Goal: Information Seeking & Learning: Learn about a topic

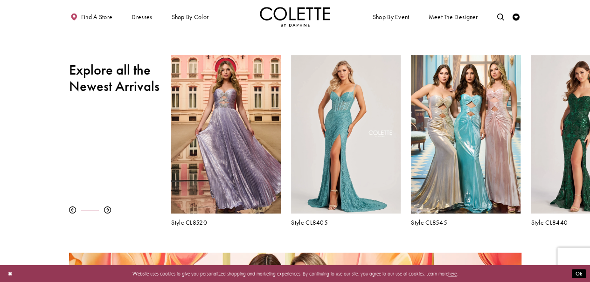
scroll to position [268, 0]
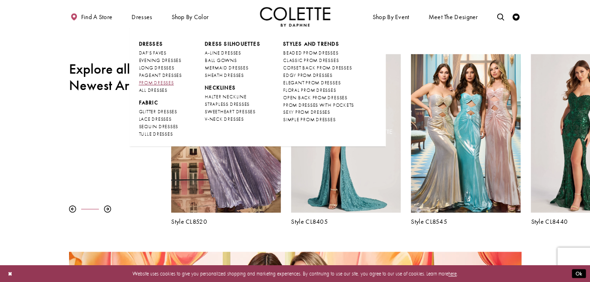
click at [150, 85] on span "PROM DRESSES" at bounding box center [155, 83] width 35 height 6
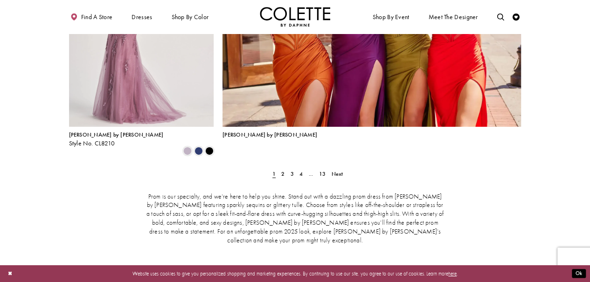
scroll to position [1602, 0]
click at [284, 170] on span "2" at bounding box center [282, 173] width 3 height 7
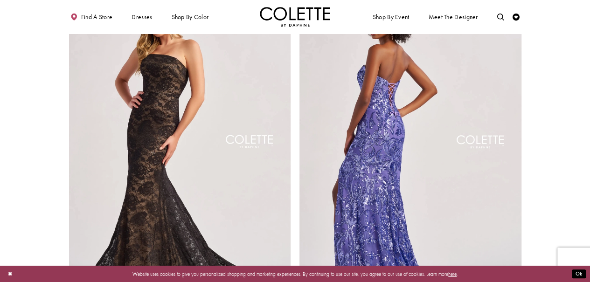
scroll to position [1431, 0]
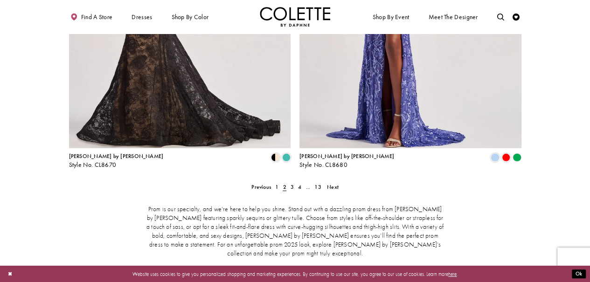
click at [293, 190] on div "Prom is our specialty, and we’re here to help you shine. Stand out with a dazzl…" at bounding box center [295, 231] width 452 height 83
click at [291, 183] on span "3" at bounding box center [291, 186] width 3 height 7
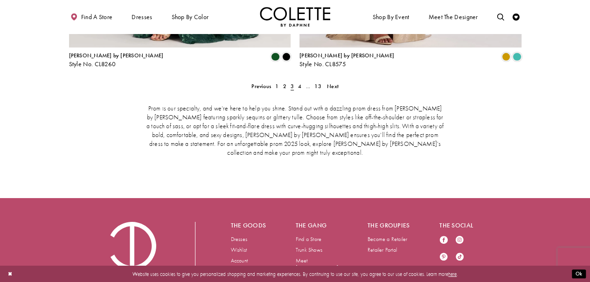
scroll to position [1531, 0]
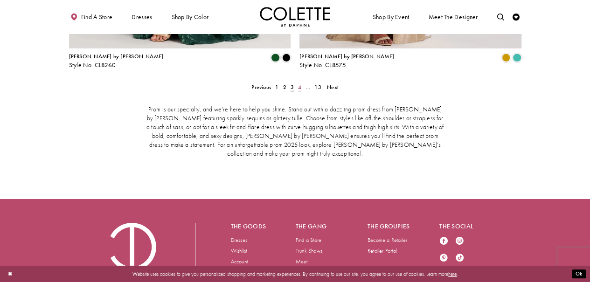
click at [298, 83] on span "4" at bounding box center [299, 86] width 3 height 7
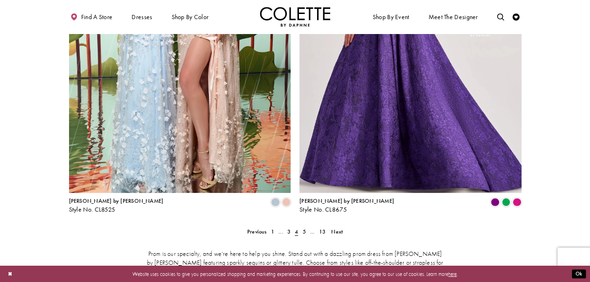
scroll to position [1390, 0]
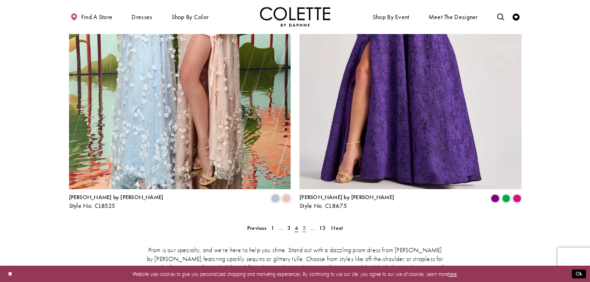
click at [305, 224] on span "5" at bounding box center [303, 227] width 3 height 7
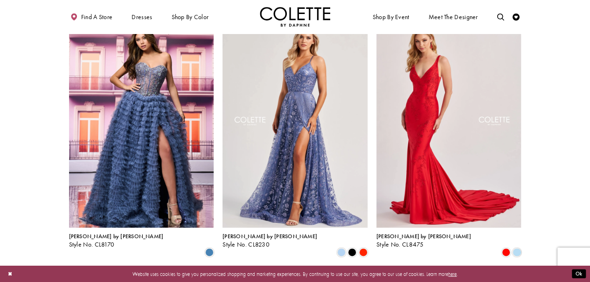
scroll to position [715, 0]
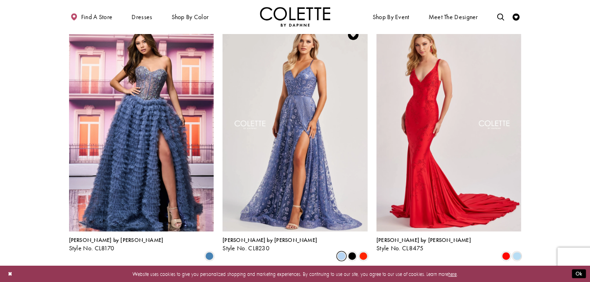
click at [337, 252] on span "Product List" at bounding box center [341, 256] width 8 height 8
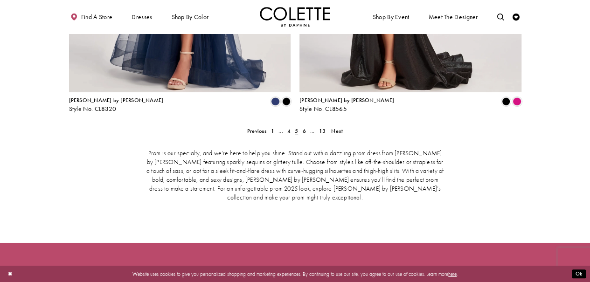
scroll to position [1520, 0]
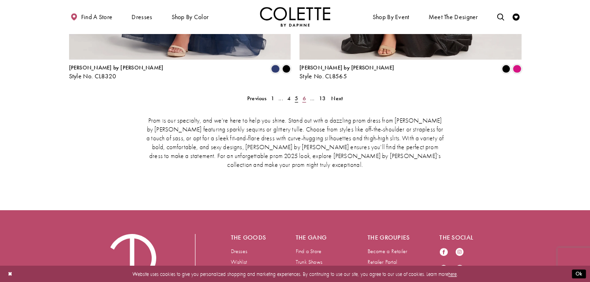
click at [304, 95] on span "6" at bounding box center [303, 98] width 3 height 7
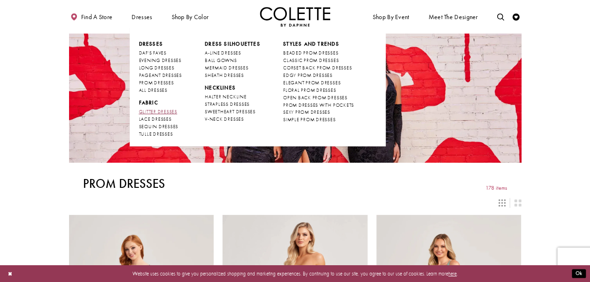
click at [166, 113] on span "GLITTER DRESSES" at bounding box center [157, 112] width 38 height 6
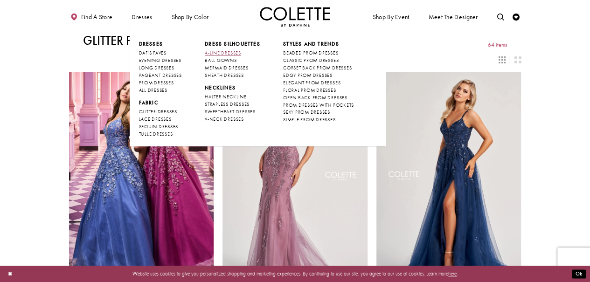
click at [235, 54] on span "A-LINE DRESSES" at bounding box center [223, 53] width 36 height 6
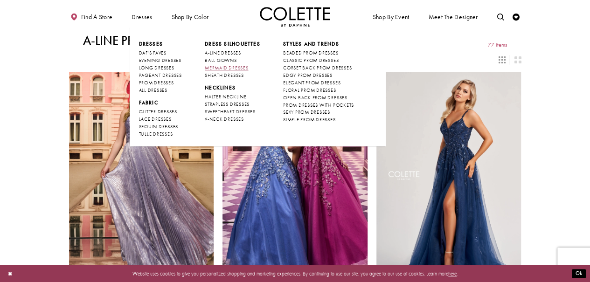
click at [232, 65] on span "MERMAID DRESSES" at bounding box center [226, 68] width 43 height 6
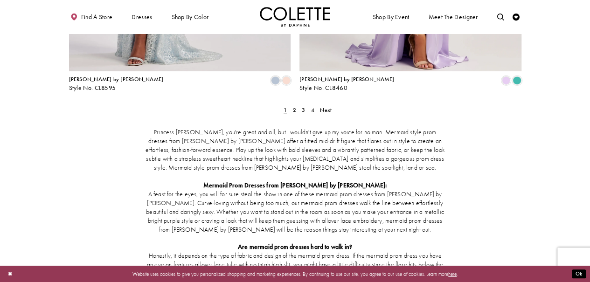
scroll to position [1390, 0]
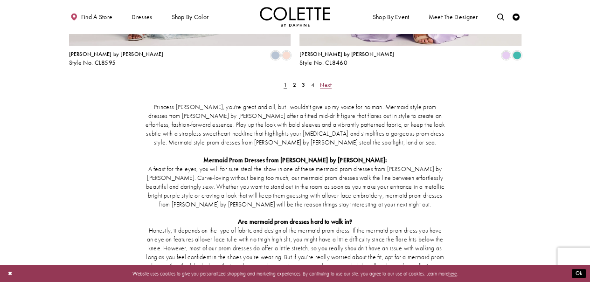
click at [324, 81] on span "Next" at bounding box center [326, 84] width 12 height 7
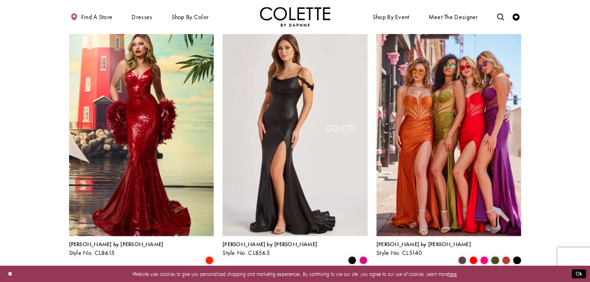
scroll to position [827, 0]
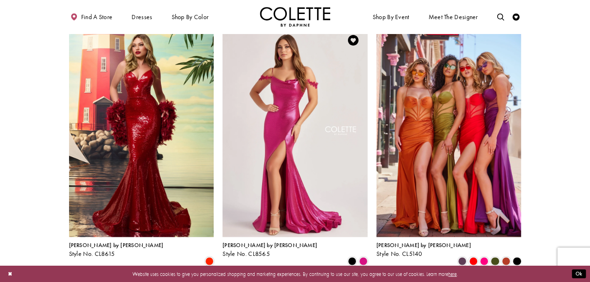
click at [263, 191] on img "Visit Colette by Daphne Style No. CL8565 Page" at bounding box center [294, 131] width 145 height 211
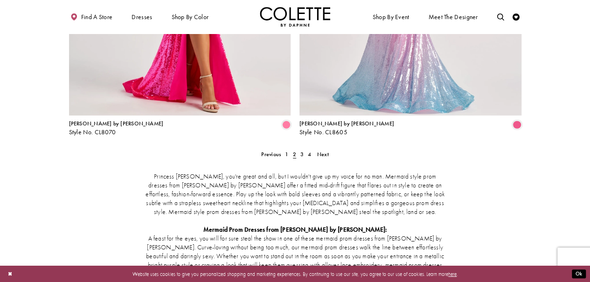
scroll to position [1321, 0]
click at [328, 150] on span "Next" at bounding box center [323, 153] width 12 height 7
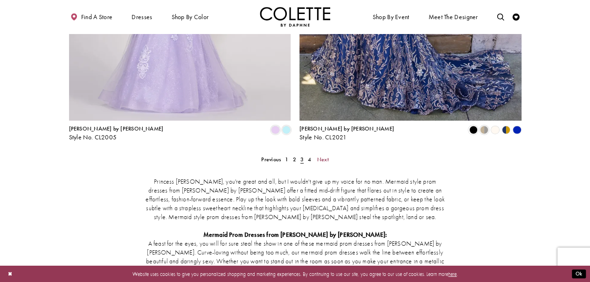
scroll to position [1317, 0]
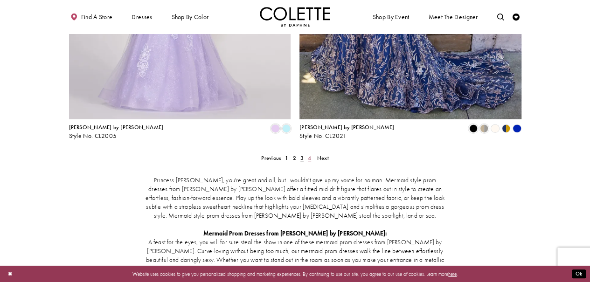
click at [310, 154] on span "4" at bounding box center [309, 157] width 3 height 7
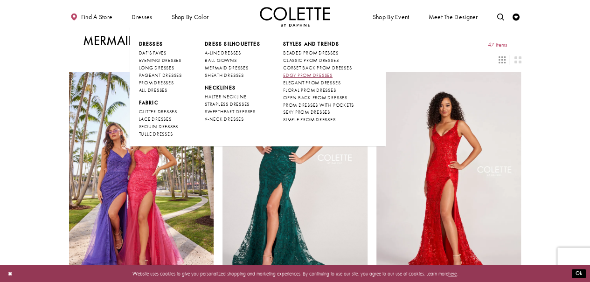
click at [291, 74] on span "EDGY PROM DRESSES" at bounding box center [307, 75] width 49 height 6
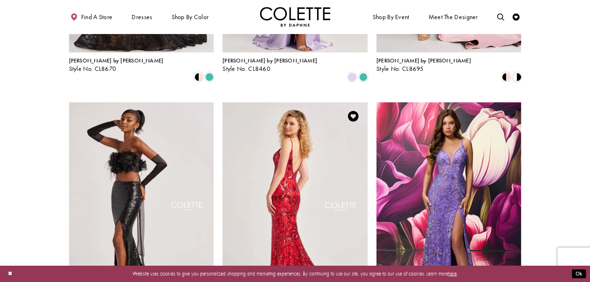
scroll to position [868, 0]
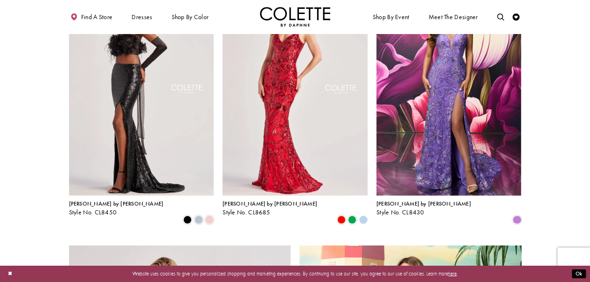
click at [363, 214] on polygon "Product List" at bounding box center [363, 219] width 11 height 11
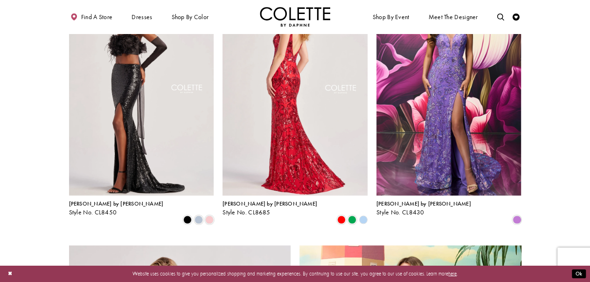
click at [310, 146] on img "Visit Colette by Daphne Style No. CL8685 Page" at bounding box center [294, 90] width 145 height 211
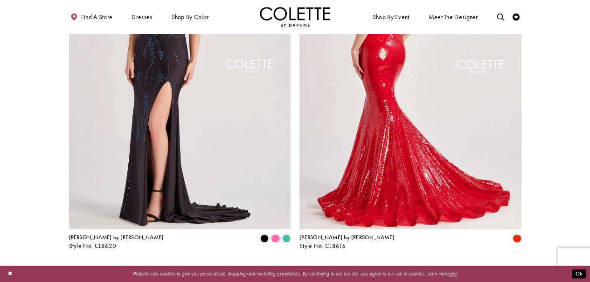
scroll to position [1207, 0]
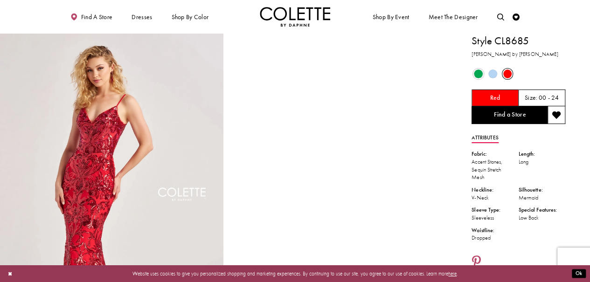
click at [495, 71] on span "Product color controls state depends on size chosen" at bounding box center [492, 73] width 9 height 9
